Goal: Communication & Community: Answer question/provide support

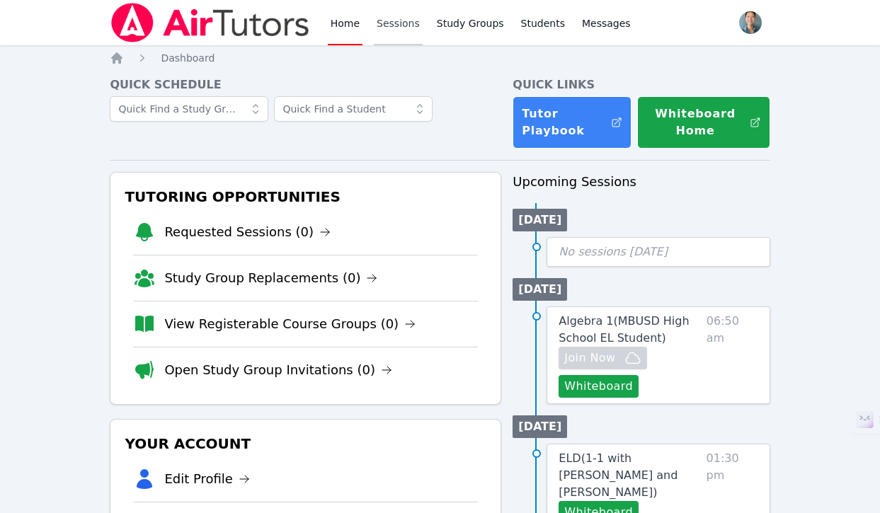
click at [399, 31] on link "Sessions" at bounding box center [398, 22] width 49 height 45
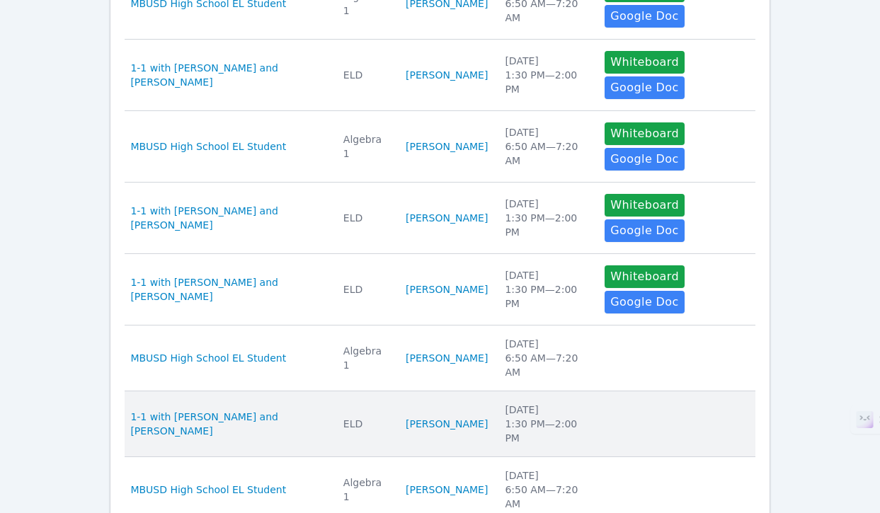
scroll to position [487, 0]
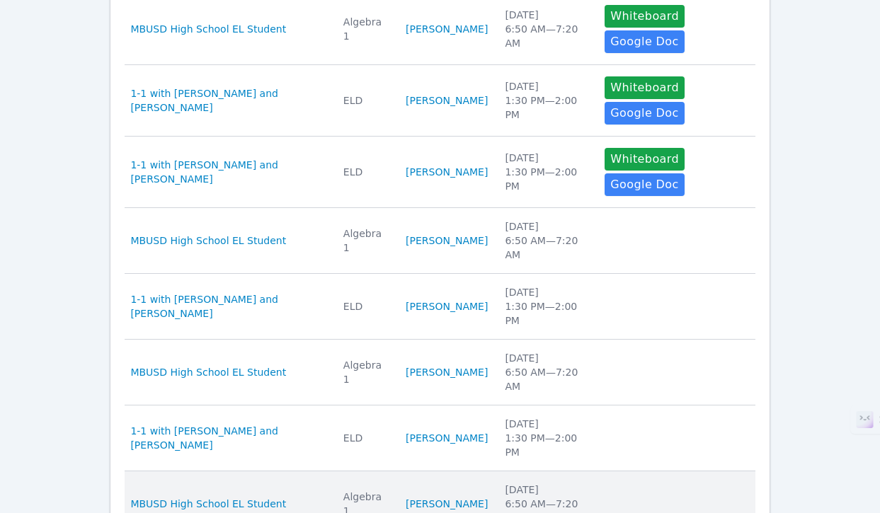
drag, startPoint x: 268, startPoint y: 426, endPoint x: 388, endPoint y: 345, distance: 145.0
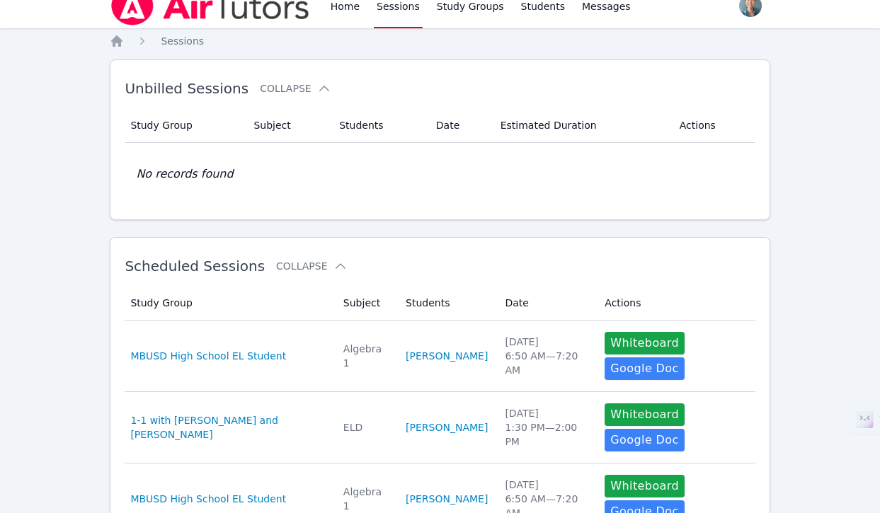
scroll to position [0, 0]
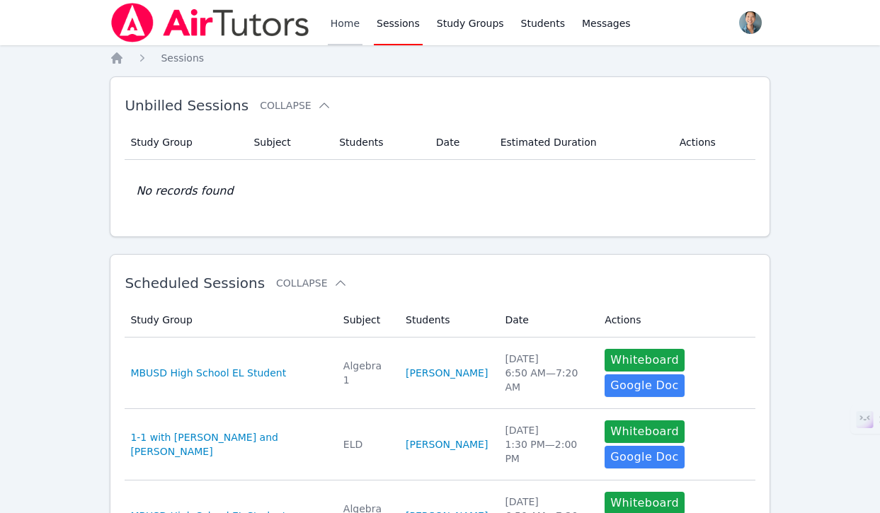
click at [349, 32] on link "Home" at bounding box center [345, 22] width 35 height 45
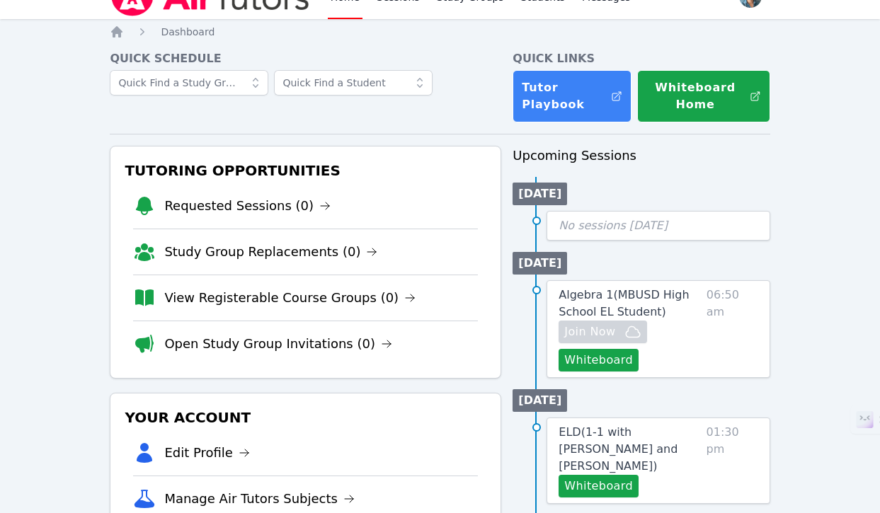
scroll to position [27, 0]
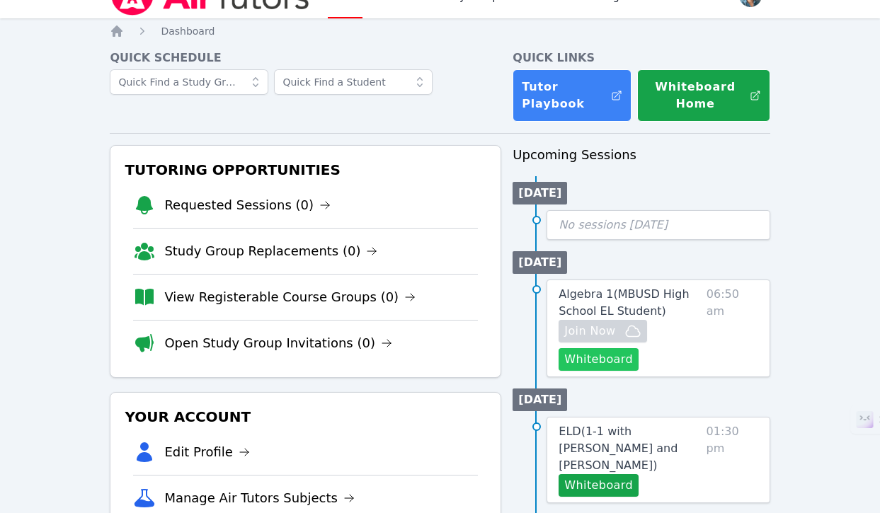
click at [599, 360] on button "Whiteboard" at bounding box center [599, 359] width 80 height 23
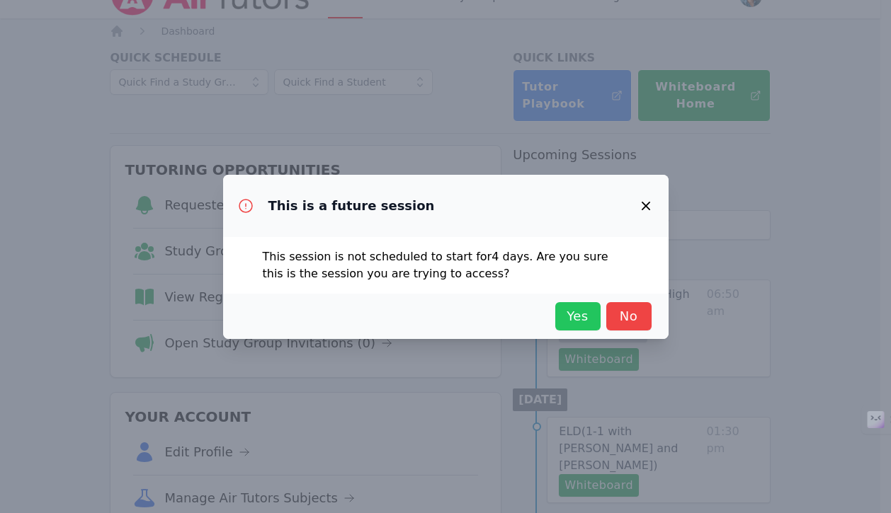
click at [577, 324] on span "Yes" at bounding box center [577, 317] width 31 height 20
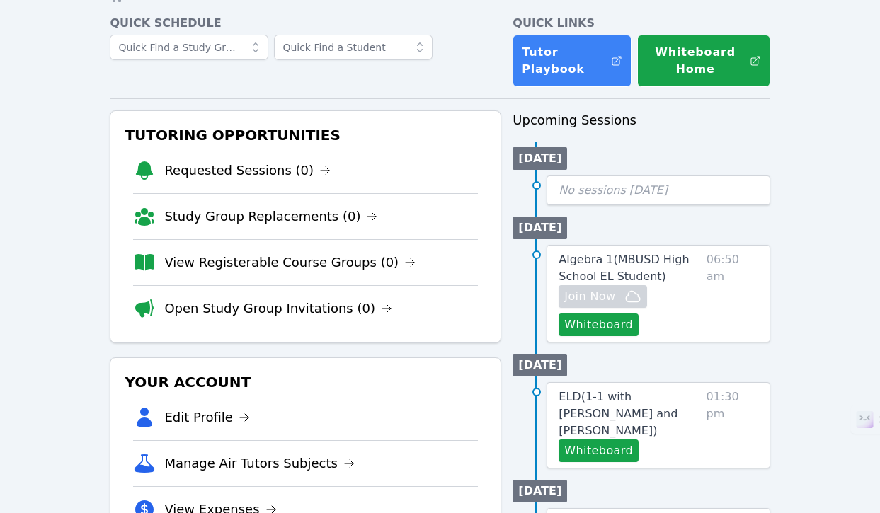
scroll to position [0, 0]
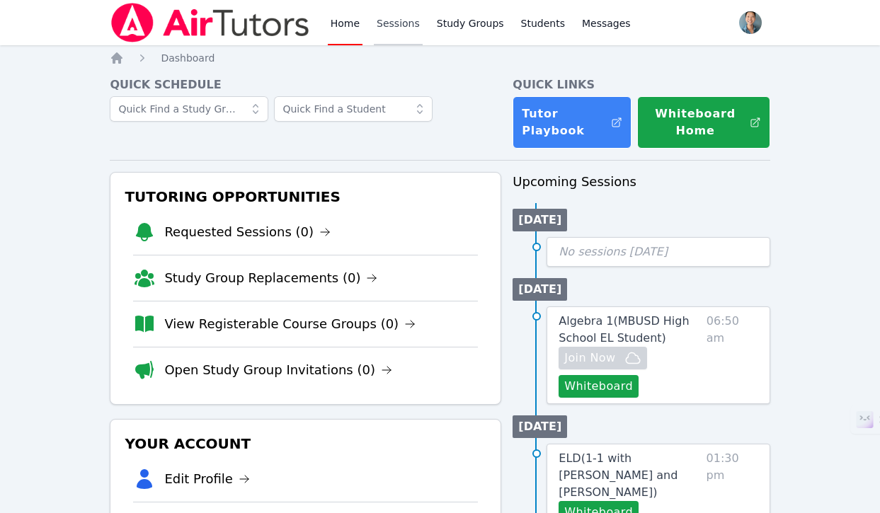
click at [397, 22] on link "Sessions" at bounding box center [398, 22] width 49 height 45
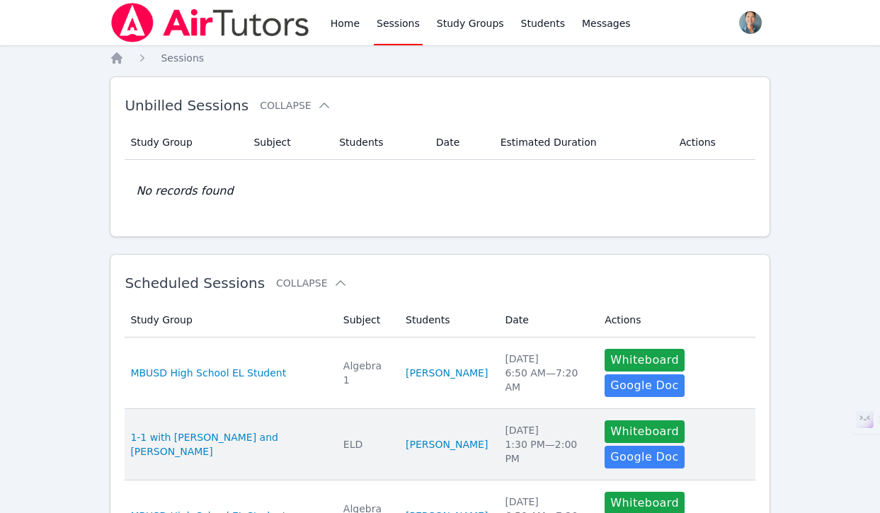
click at [343, 438] on div "ELD" at bounding box center [365, 445] width 45 height 14
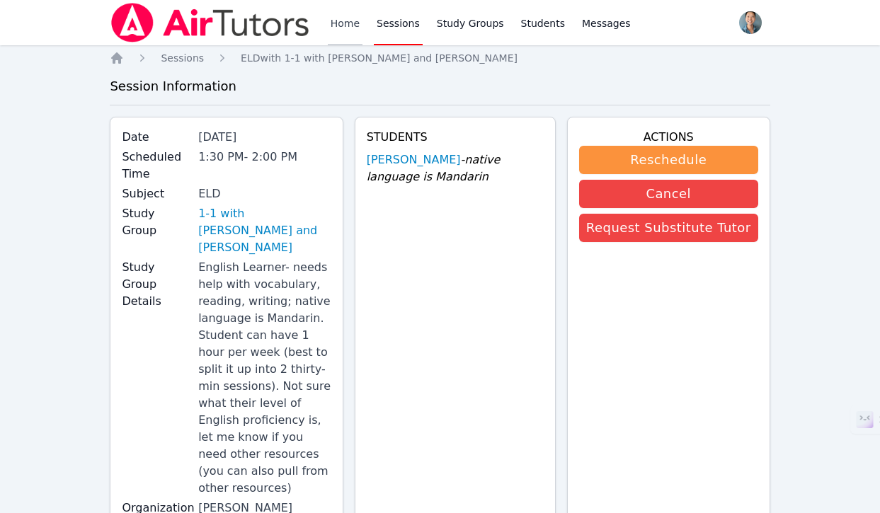
click at [359, 21] on link "Home" at bounding box center [345, 22] width 35 height 45
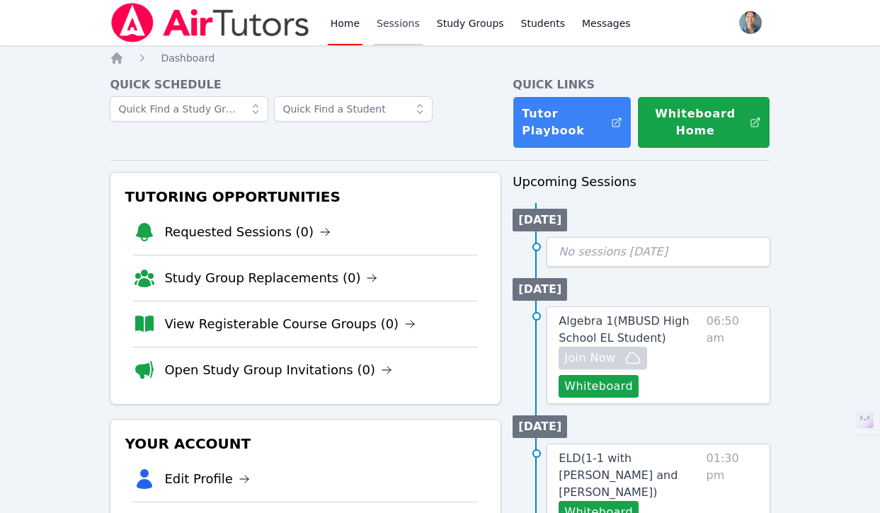
click at [380, 25] on link "Sessions" at bounding box center [398, 22] width 49 height 45
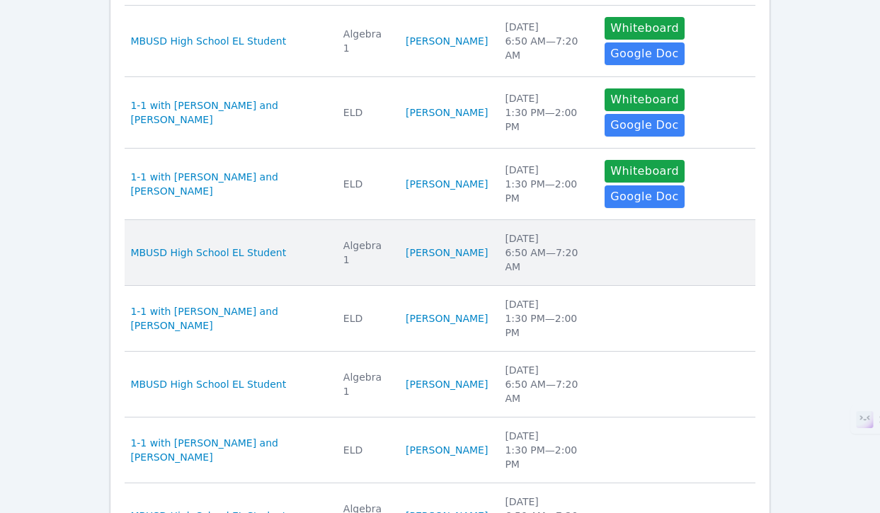
scroll to position [487, 0]
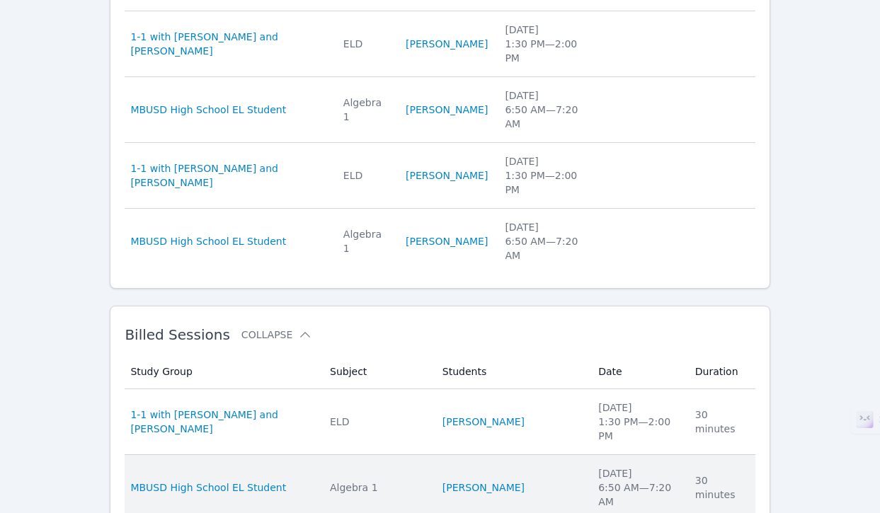
scroll to position [753, 0]
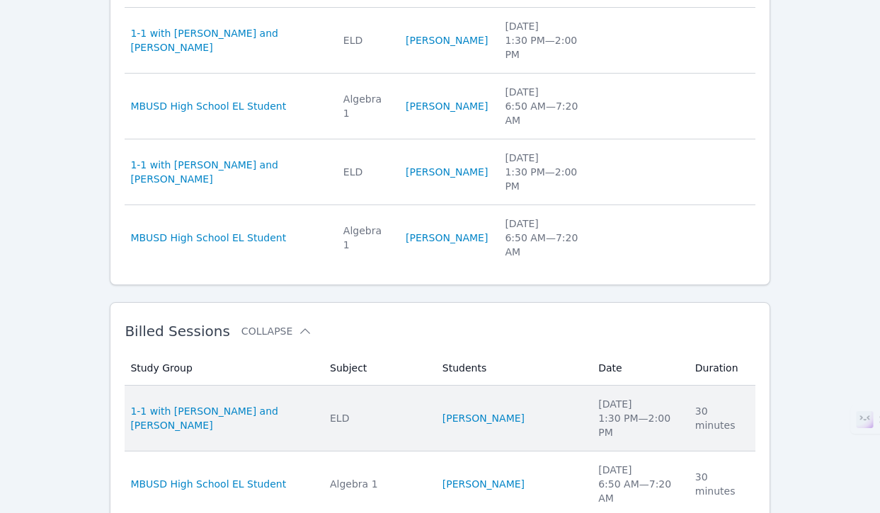
click at [352, 411] on div "ELD" at bounding box center [378, 418] width 96 height 14
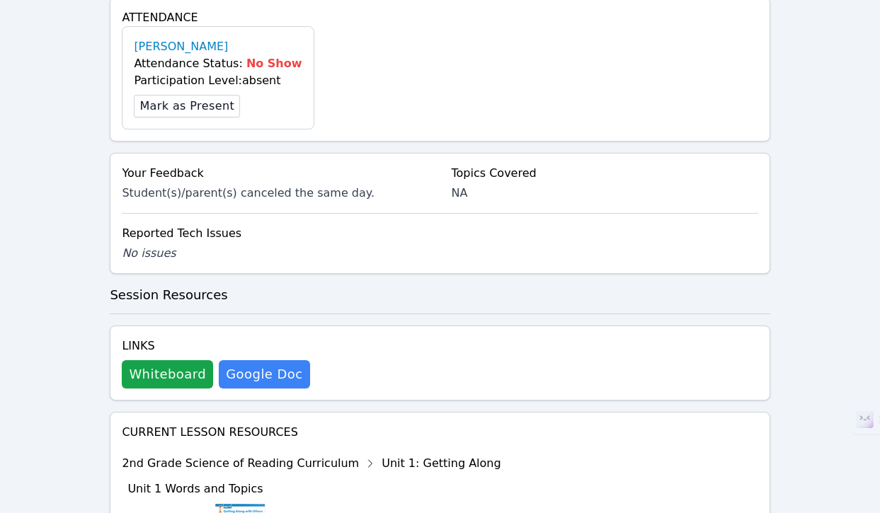
scroll to position [734, 0]
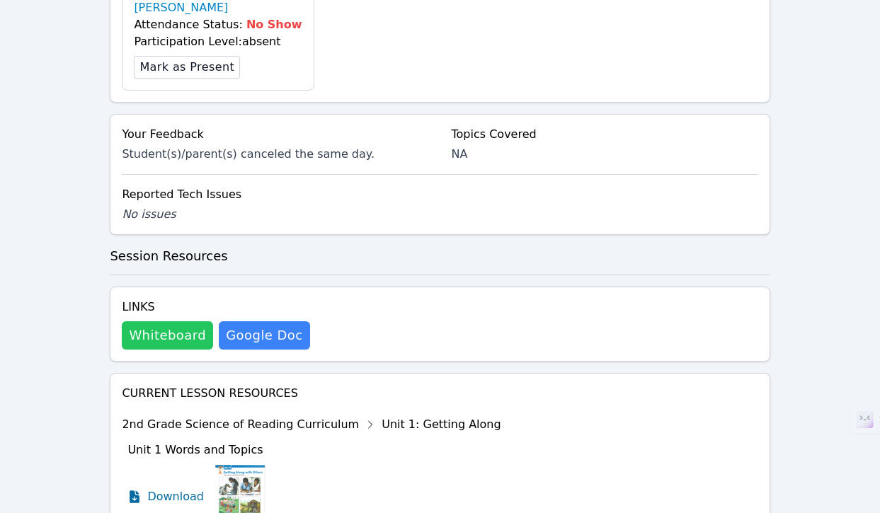
click at [186, 322] on button "Whiteboard" at bounding box center [167, 336] width 91 height 28
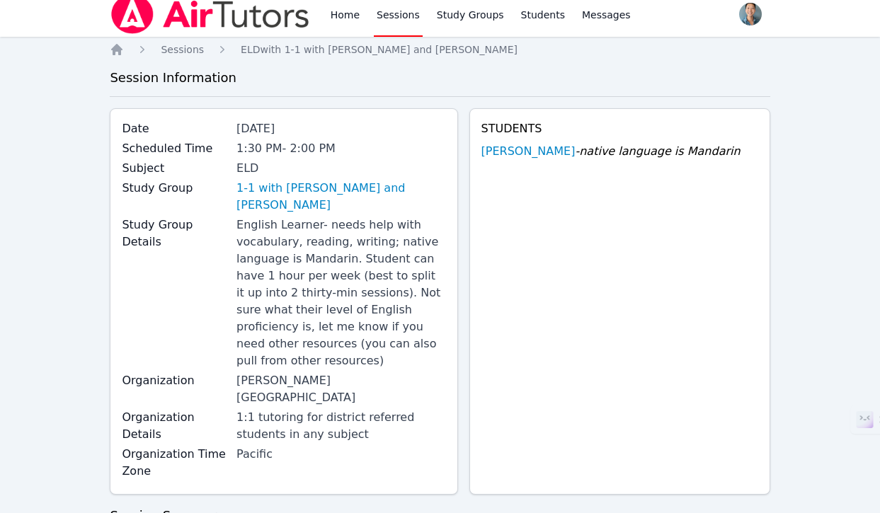
scroll to position [0, 0]
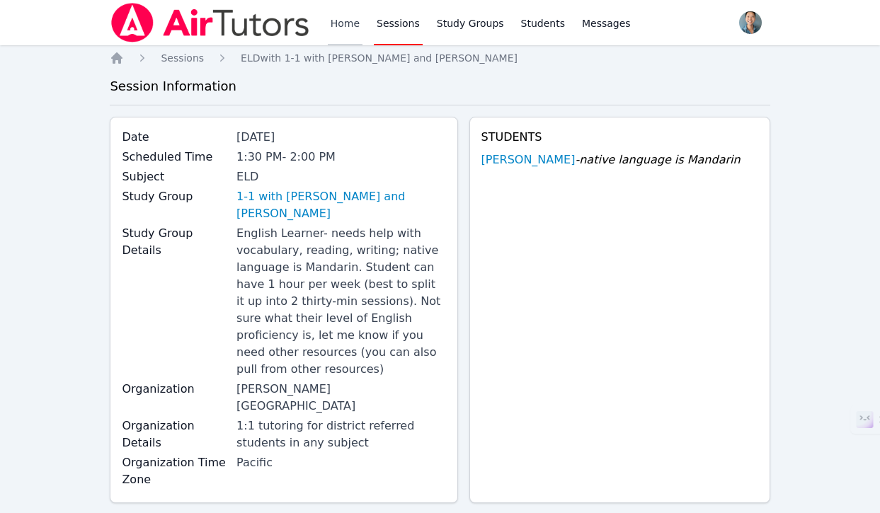
click at [358, 13] on link "Home" at bounding box center [345, 22] width 35 height 45
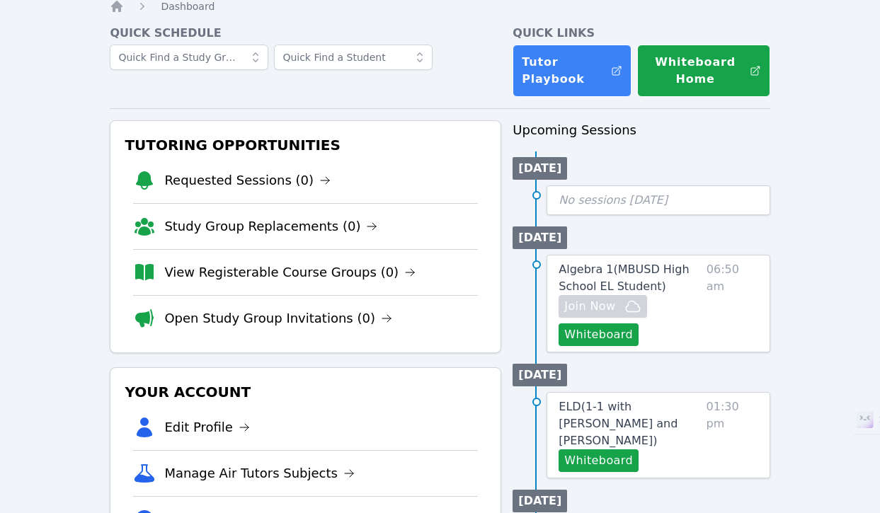
scroll to position [74, 0]
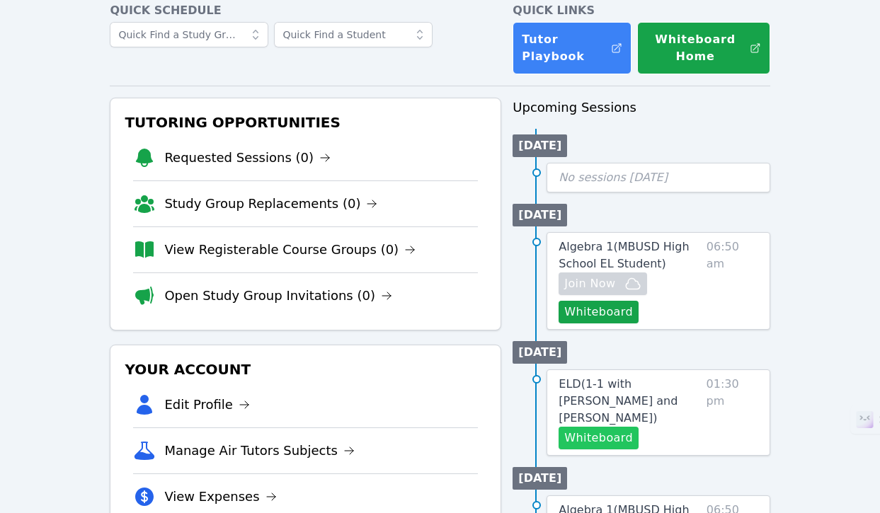
click at [608, 427] on button "Whiteboard" at bounding box center [599, 438] width 80 height 23
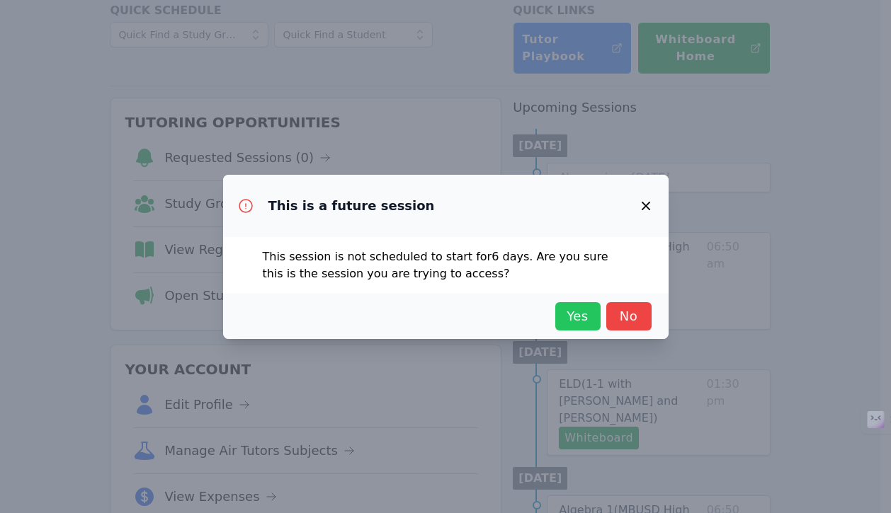
click at [573, 314] on span "Yes" at bounding box center [577, 317] width 31 height 20
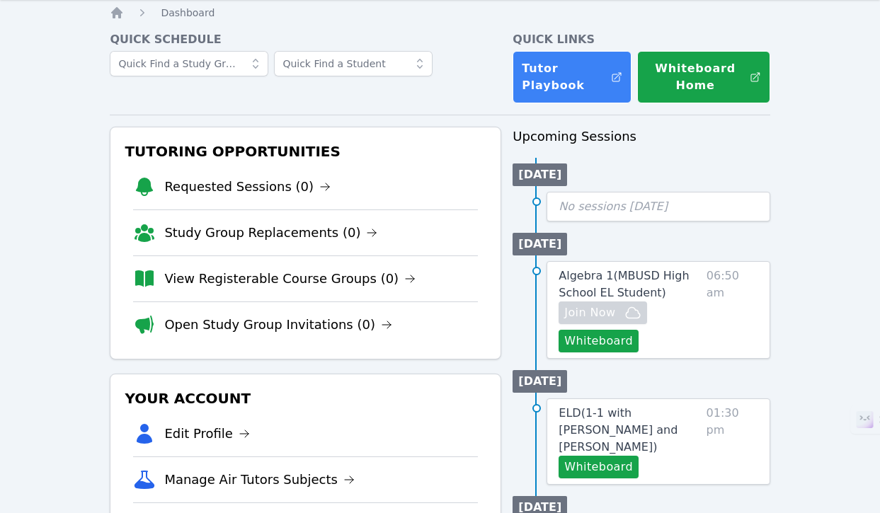
scroll to position [0, 0]
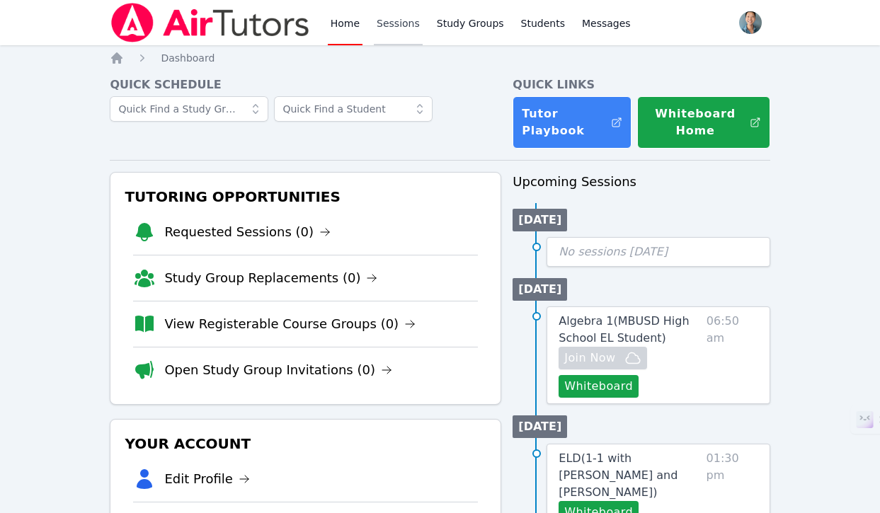
click at [387, 27] on link "Sessions" at bounding box center [398, 22] width 49 height 45
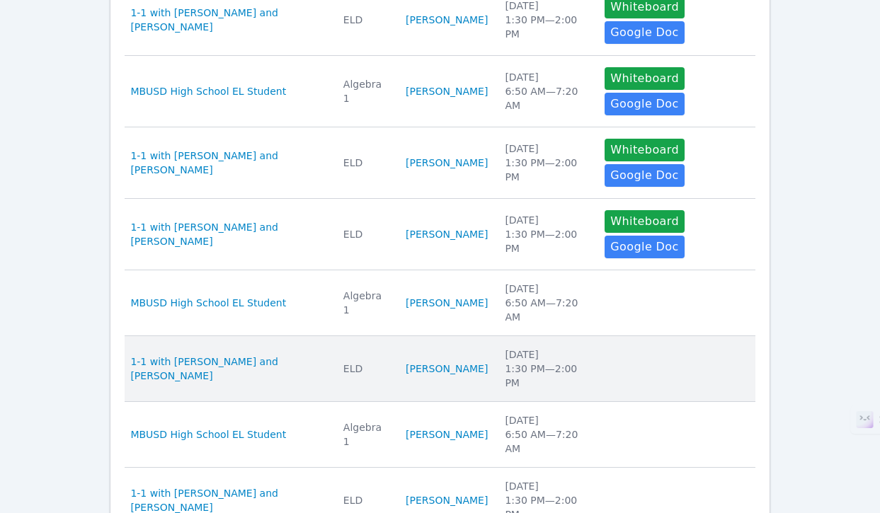
scroll to position [487, 0]
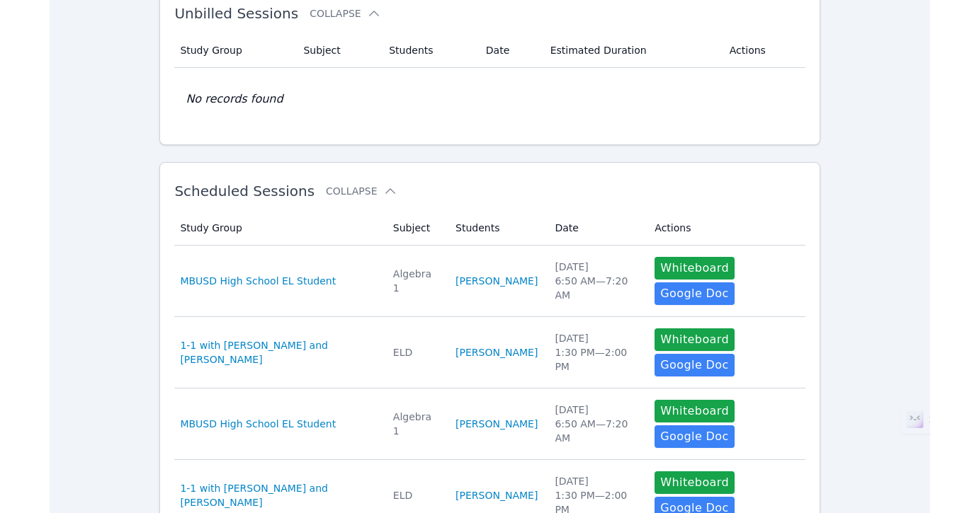
scroll to position [0, 0]
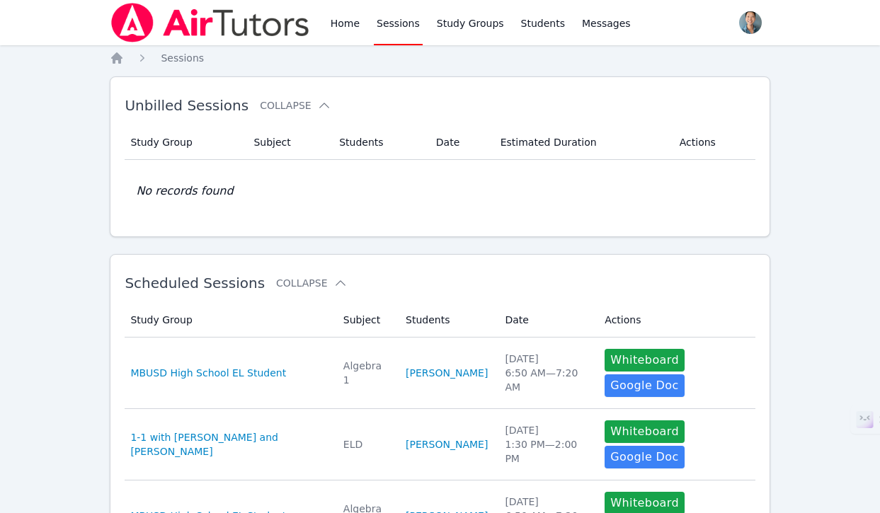
click at [353, 30] on link "Home" at bounding box center [345, 22] width 35 height 45
